Goal: Transaction & Acquisition: Download file/media

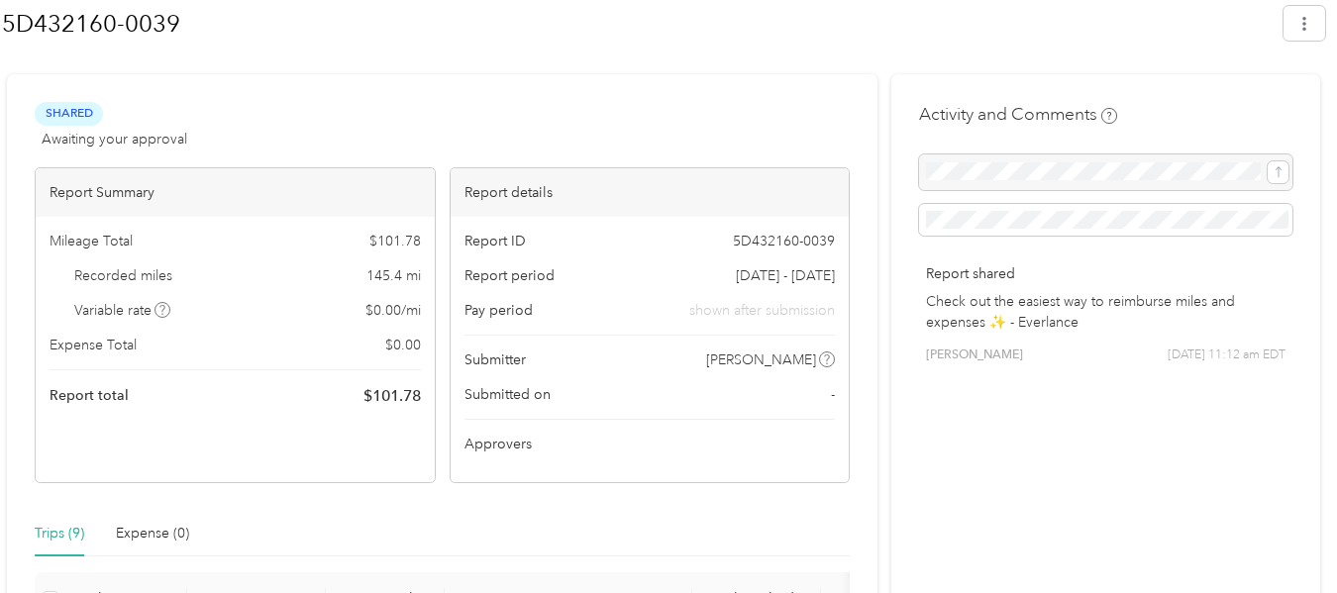
scroll to position [297, 0]
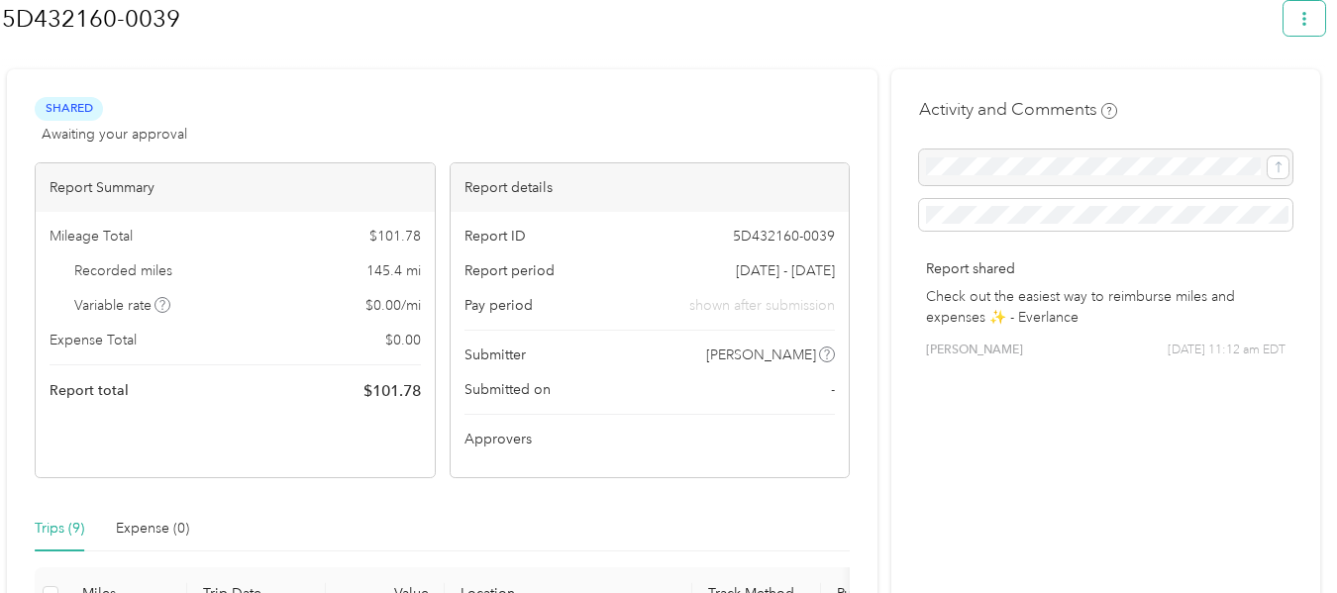
click at [1312, 26] on icon "button" at bounding box center [1305, 19] width 14 height 14
click at [1256, 102] on span "Download" at bounding box center [1257, 112] width 65 height 21
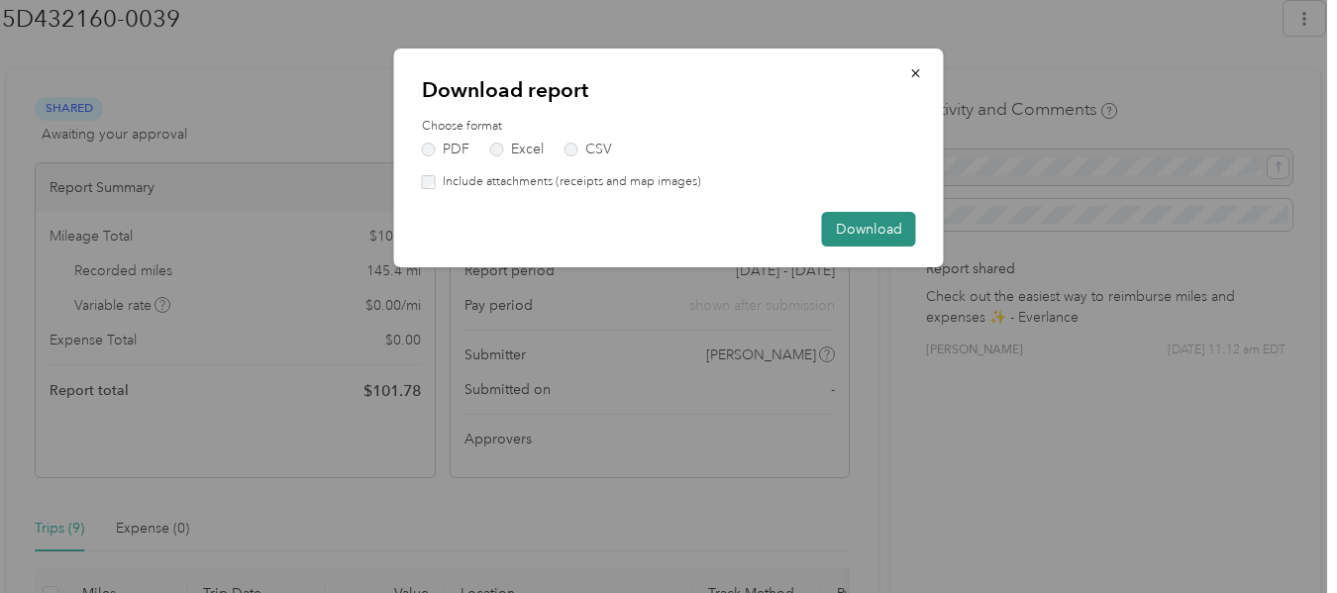
click at [864, 227] on button "Download" at bounding box center [869, 229] width 94 height 35
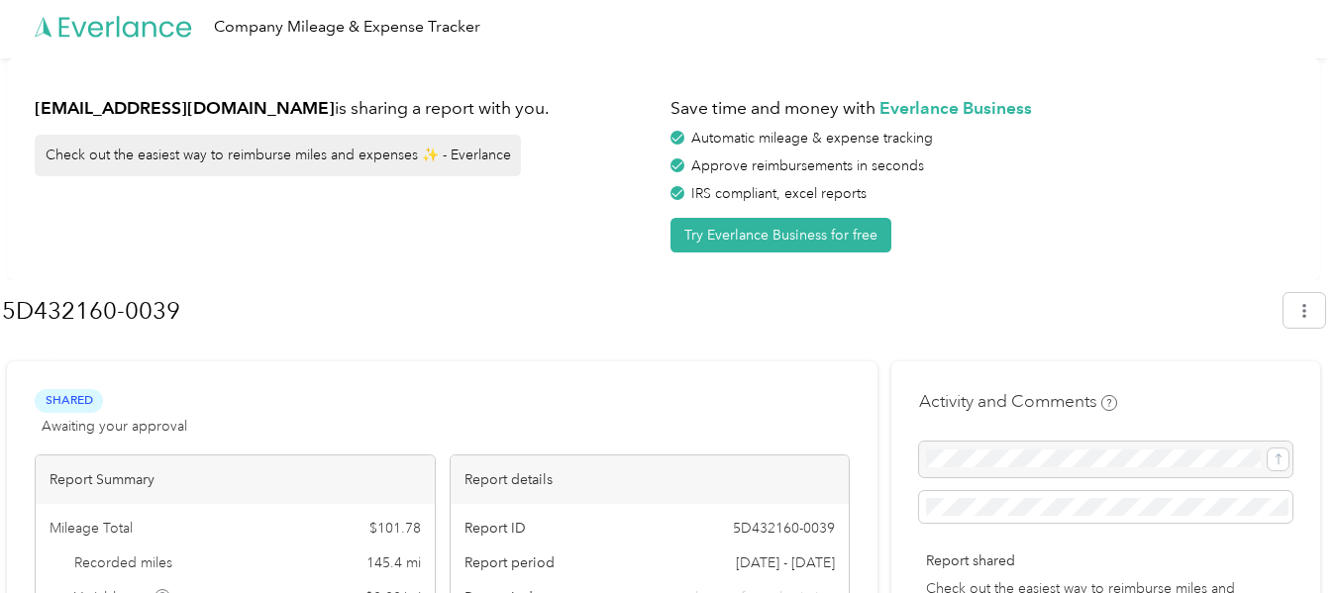
scroll to position [0, 0]
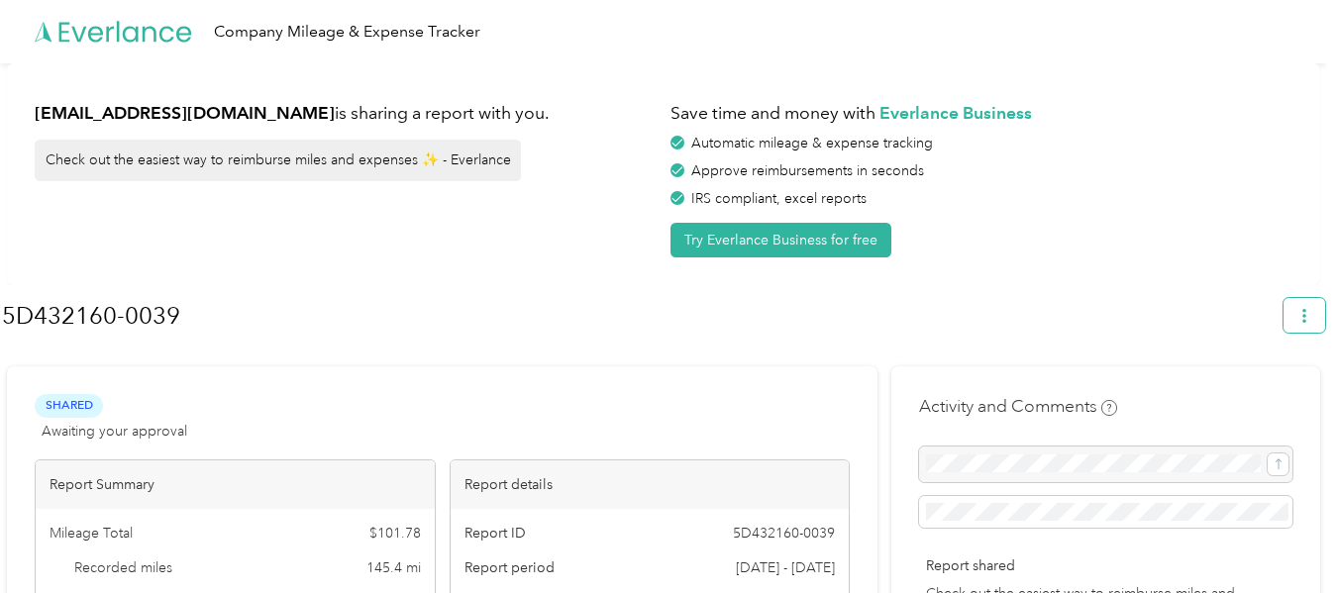
drag, startPoint x: 1298, startPoint y: 293, endPoint x: 1311, endPoint y: 298, distance: 13.8
click at [1302, 295] on div "5D432160-0039" at bounding box center [663, 319] width 1323 height 58
click at [1322, 311] on button "button" at bounding box center [1305, 315] width 42 height 35
click at [1234, 399] on span "Download" at bounding box center [1257, 409] width 65 height 21
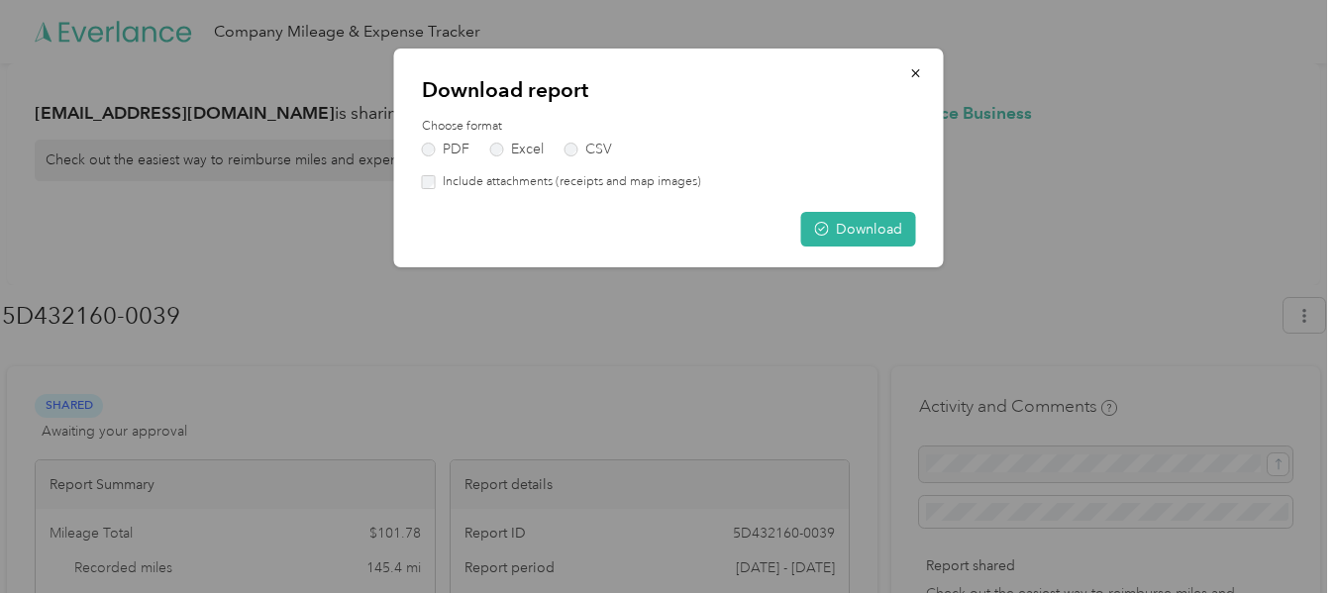
click at [594, 185] on label "Include attachments (receipts and map images)" at bounding box center [568, 182] width 265 height 18
click at [853, 225] on button "Download" at bounding box center [858, 229] width 115 height 35
